Goal: Find specific page/section

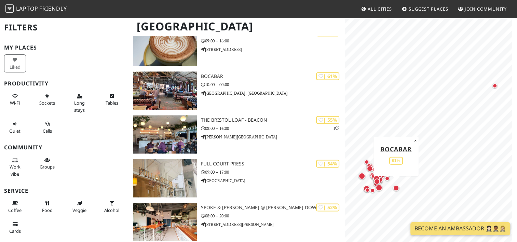
scroll to position [993, 0]
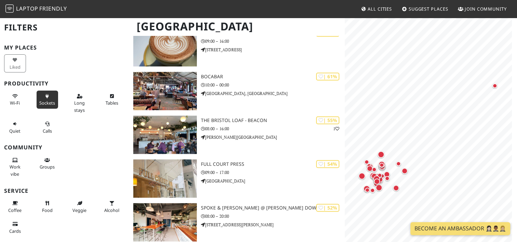
click at [41, 100] on span "Sockets" at bounding box center [47, 103] width 16 height 6
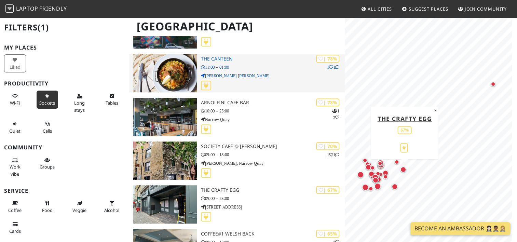
scroll to position [425, 0]
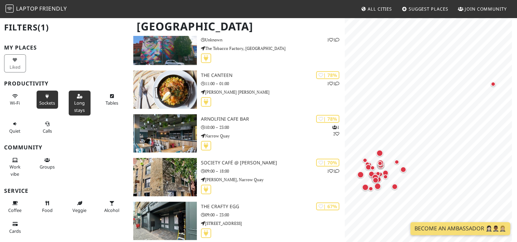
click at [81, 108] on span "Long stays" at bounding box center [79, 106] width 11 height 13
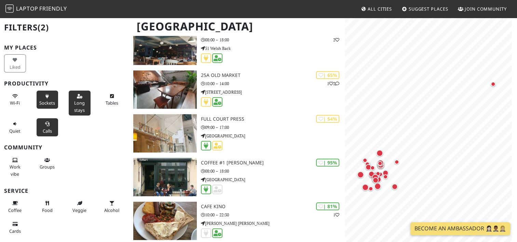
click at [43, 133] on span "Calls" at bounding box center [47, 131] width 9 height 6
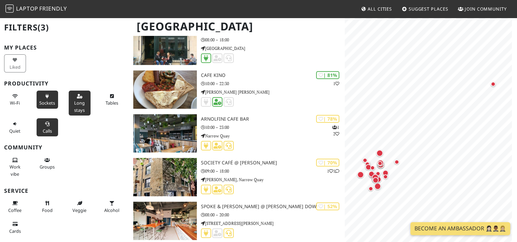
click at [43, 133] on span "Calls" at bounding box center [47, 131] width 9 height 6
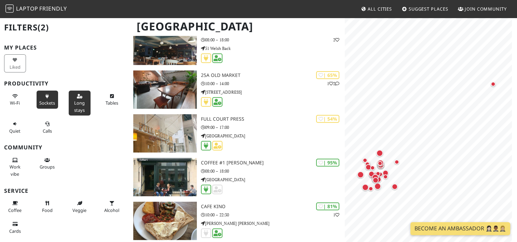
click at [27, 132] on div "Quiet" at bounding box center [16, 127] width 32 height 21
click at [17, 130] on span "Quiet" at bounding box center [14, 131] width 11 height 6
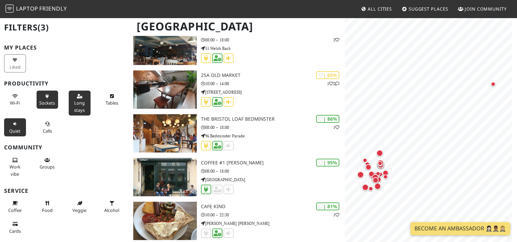
click at [17, 130] on span "Quiet" at bounding box center [14, 131] width 11 height 6
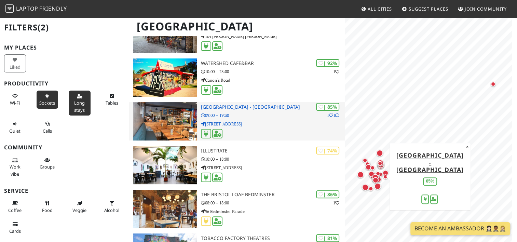
scroll to position [130, 0]
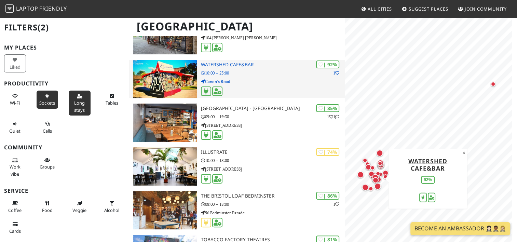
click at [256, 86] on div at bounding box center [273, 91] width 144 height 11
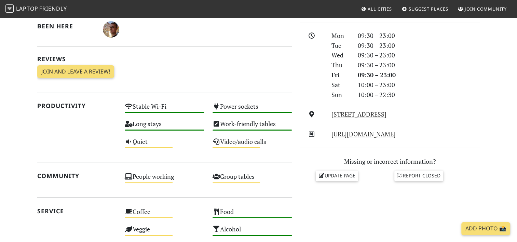
scroll to position [185, 0]
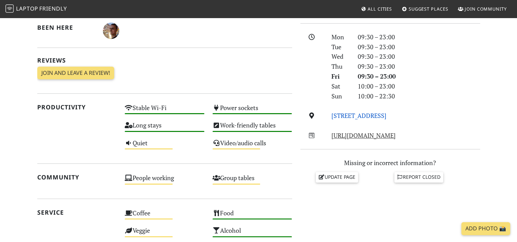
click at [387, 117] on link "Canon's Road, BS1 5TX, Bristol" at bounding box center [359, 115] width 55 height 8
